Goal: Find contact information: Find contact information

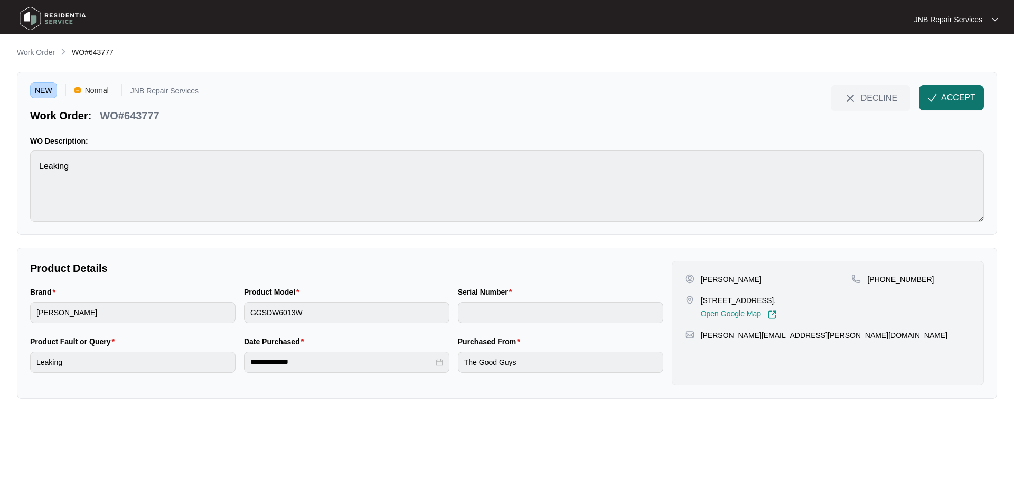
click at [969, 95] on span "ACCEPT" at bounding box center [958, 97] width 34 height 13
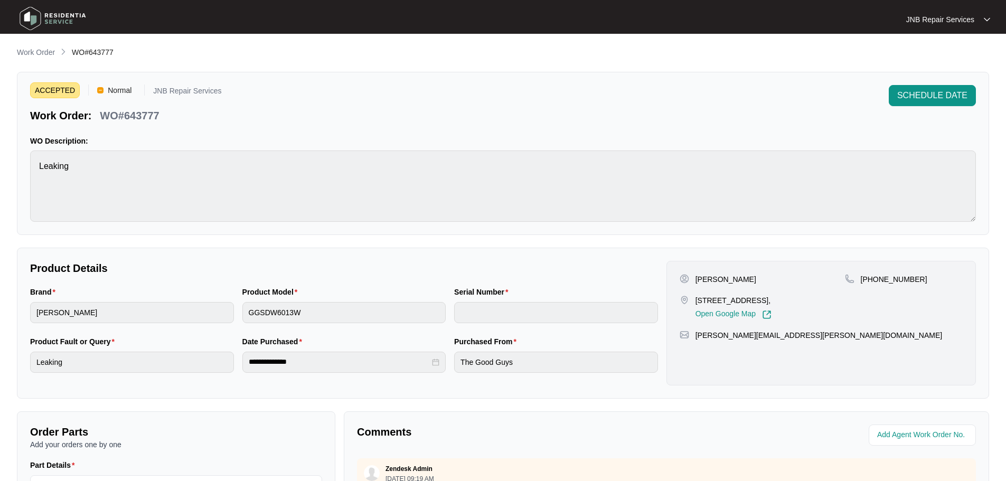
drag, startPoint x: 696, startPoint y: 276, endPoint x: 754, endPoint y: 280, distance: 58.3
click at [754, 280] on div "[PERSON_NAME]" at bounding box center [762, 279] width 165 height 11
copy p "[PERSON_NAME]"
drag, startPoint x: 695, startPoint y: 302, endPoint x: 728, endPoint y: 312, distance: 33.9
click at [728, 306] on p "[STREET_ADDRESS]," at bounding box center [733, 300] width 76 height 11
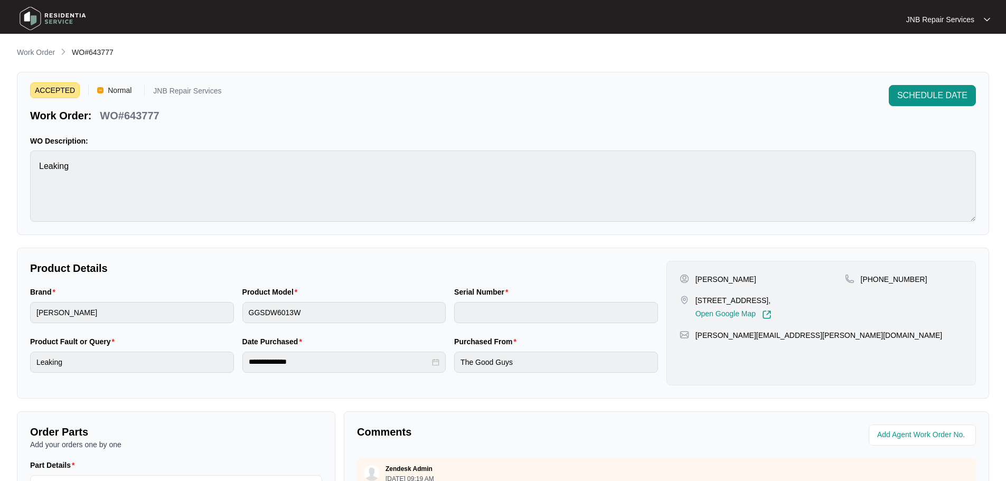
copy p "[STREET_ADDRESS],"
drag, startPoint x: 874, startPoint y: 279, endPoint x: 922, endPoint y: 275, distance: 48.2
click at [922, 275] on div "[PHONE_NUMBER]" at bounding box center [904, 279] width 118 height 11
copy p "478567793"
